Goal: Task Accomplishment & Management: Use online tool/utility

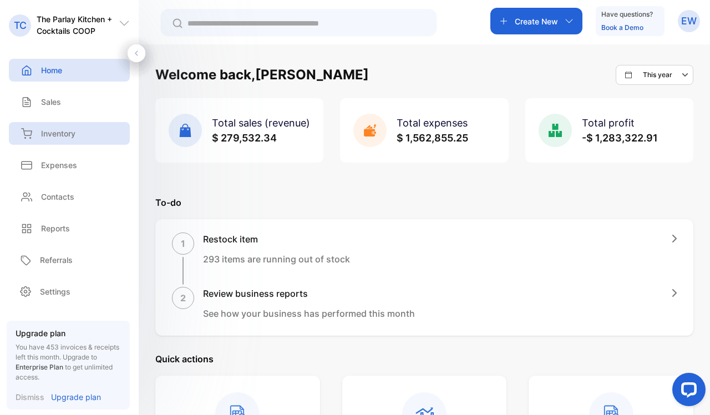
click at [77, 124] on div "Inventory" at bounding box center [69, 133] width 121 height 23
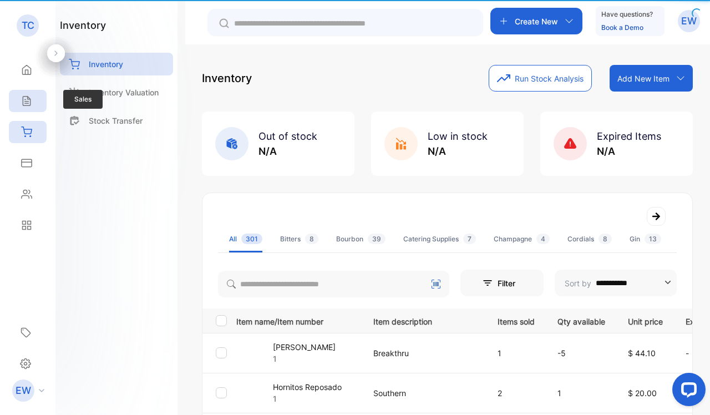
click at [69, 100] on div "Inventory Valuation" at bounding box center [116, 92] width 113 height 23
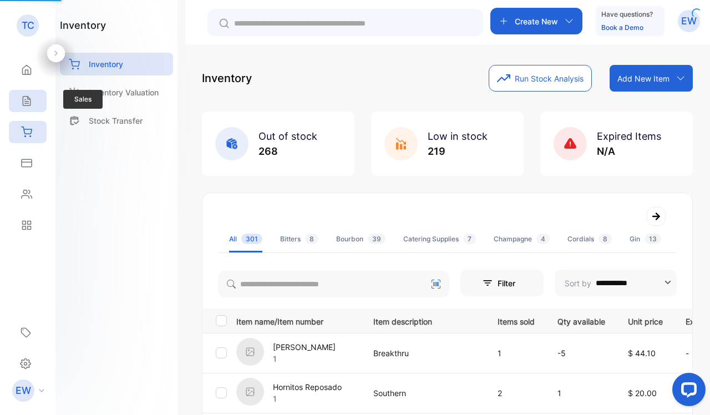
click at [44, 103] on div "Sales" at bounding box center [28, 101] width 38 height 22
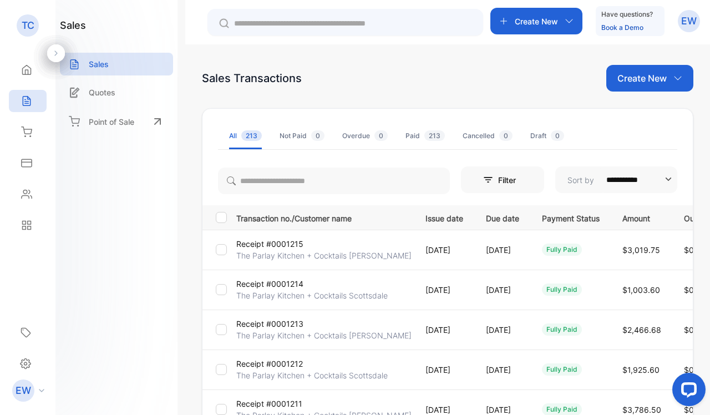
click at [300, 241] on p "Receipt #0001215" at bounding box center [269, 244] width 67 height 12
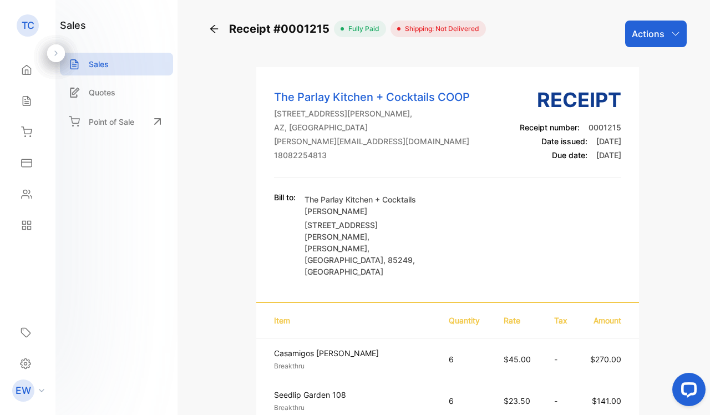
click at [660, 31] on div "Actions" at bounding box center [656, 34] width 62 height 27
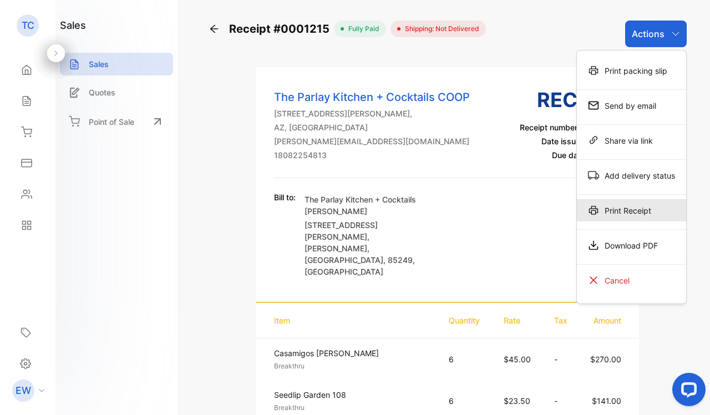
click at [621, 214] on div "Print Receipt" at bounding box center [631, 210] width 109 height 22
